Goal: Register for event/course

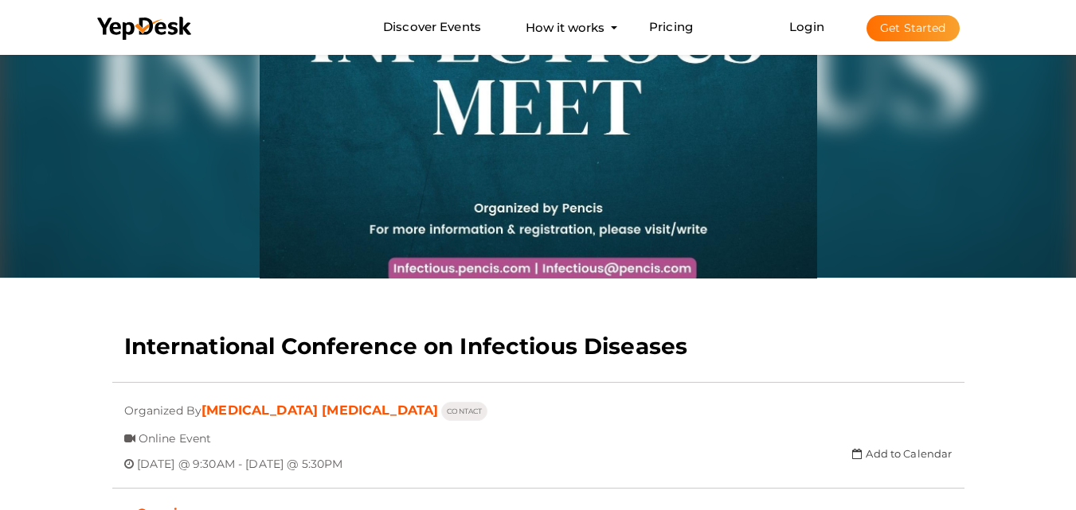
scroll to position [51, 0]
